Goal: Information Seeking & Learning: Learn about a topic

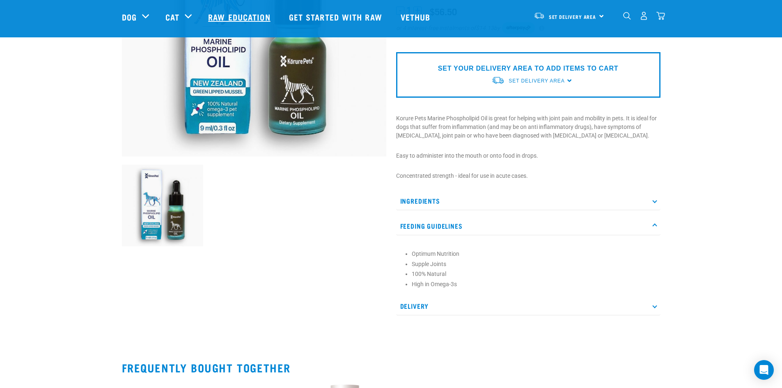
click at [247, 11] on link "Raw Education" at bounding box center [240, 16] width 80 height 33
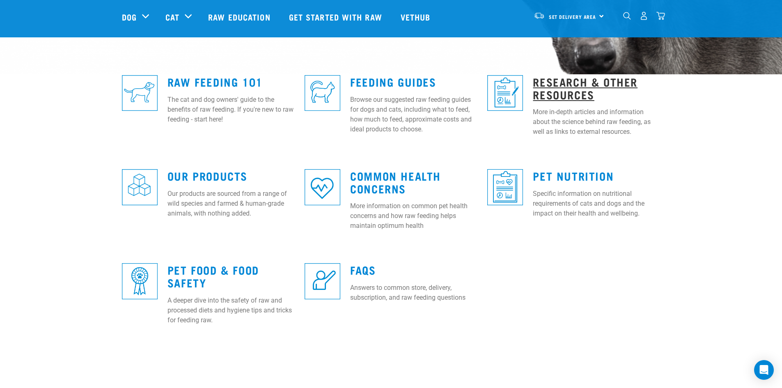
scroll to position [205, 0]
click at [558, 83] on link "Research & Other Resources" at bounding box center [585, 87] width 105 height 19
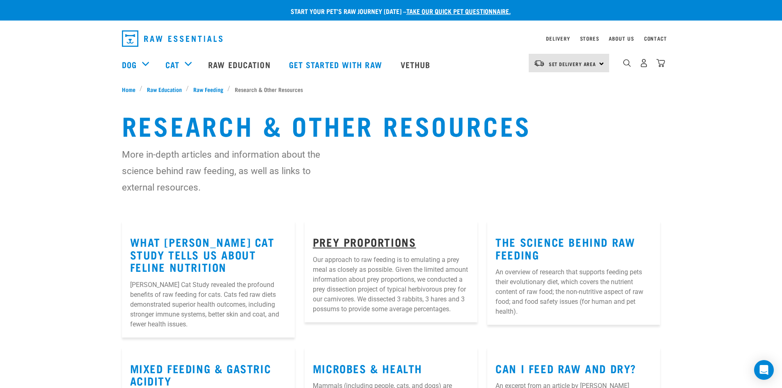
click at [381, 243] on link "Prey Proportions" at bounding box center [364, 241] width 103 height 6
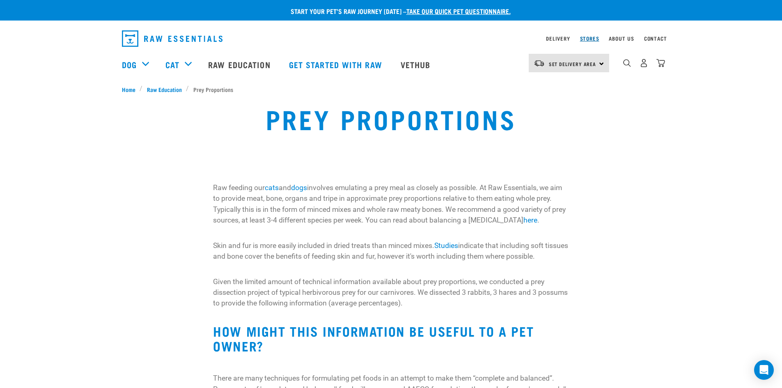
click at [587, 37] on link "Stores" at bounding box center [589, 38] width 19 height 3
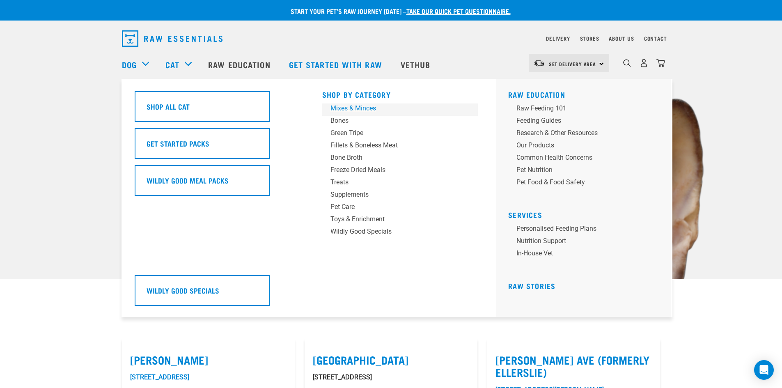
click at [334, 108] on div "Mixes & Minces" at bounding box center [394, 108] width 128 height 10
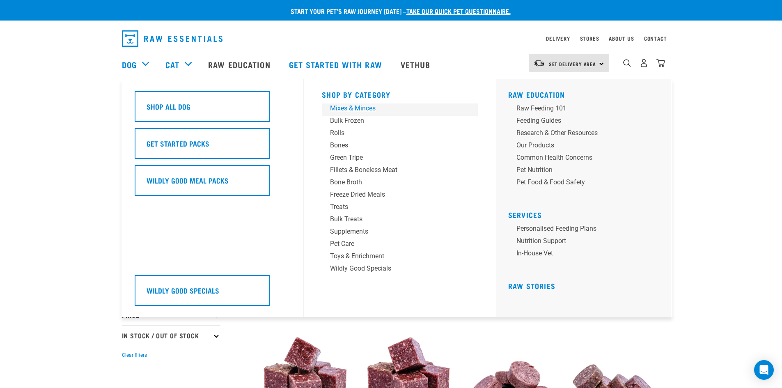
click at [349, 109] on div "Mixes & Minces" at bounding box center [394, 108] width 128 height 10
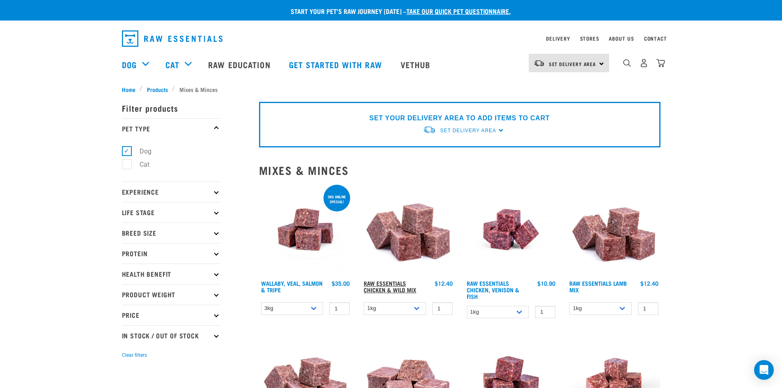
click at [386, 281] on link "Raw Essentials Chicken & Wild Mix" at bounding box center [390, 285] width 53 height 9
